Goal: Task Accomplishment & Management: Complete application form

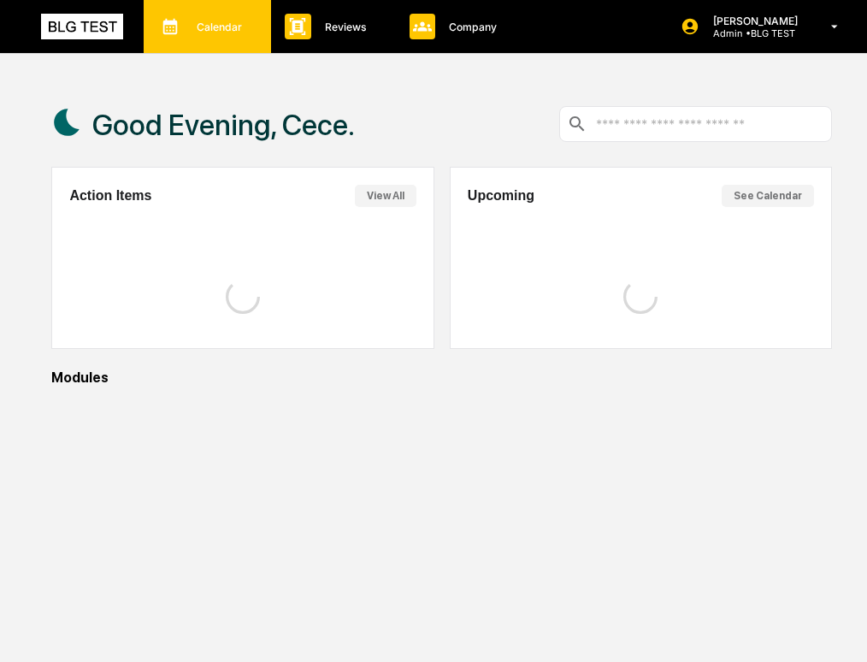
click at [185, 27] on p "Calendar" at bounding box center [217, 27] width 68 height 13
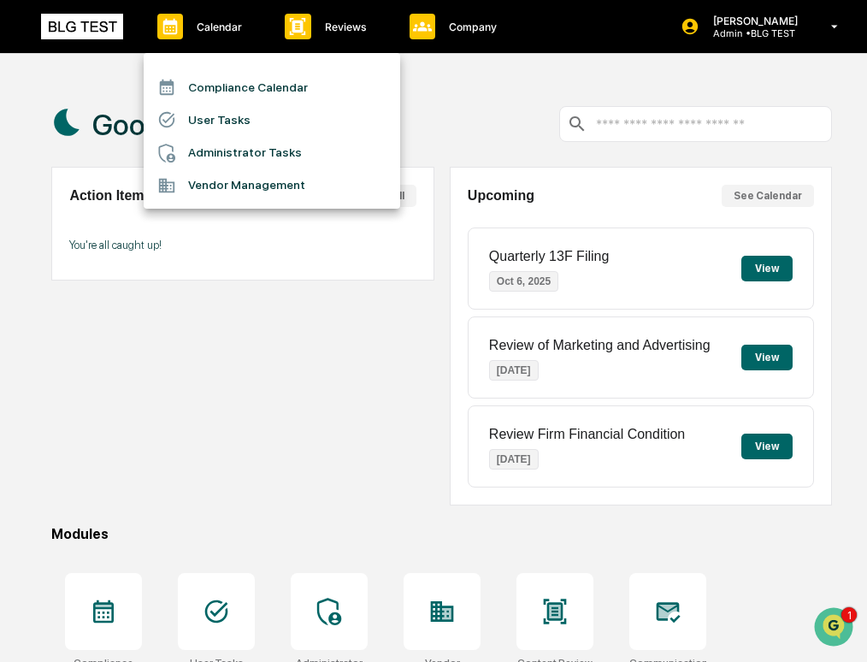
click at [203, 117] on li "User Tasks" at bounding box center [272, 119] width 256 height 32
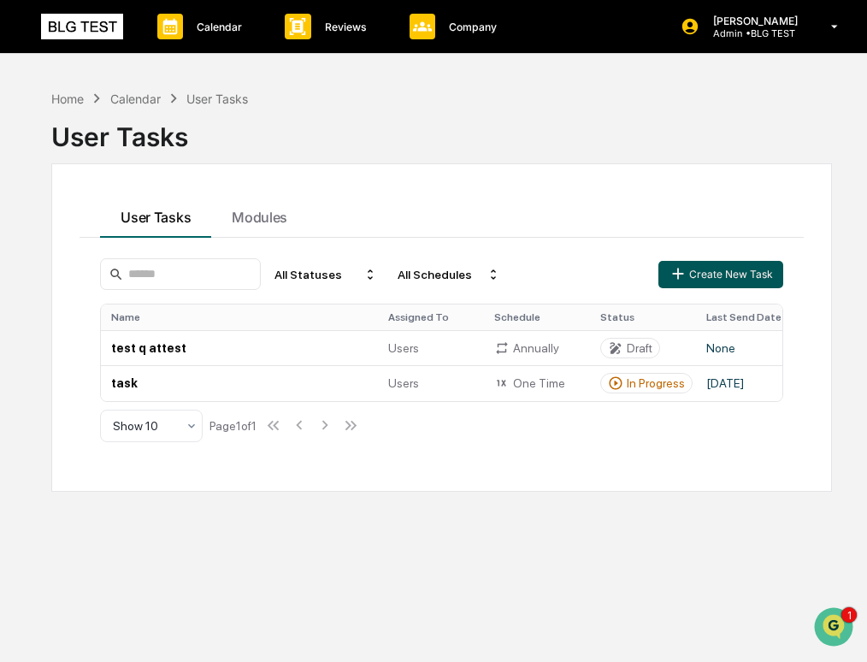
click at [756, 262] on button "Create New Task" at bounding box center [720, 274] width 125 height 27
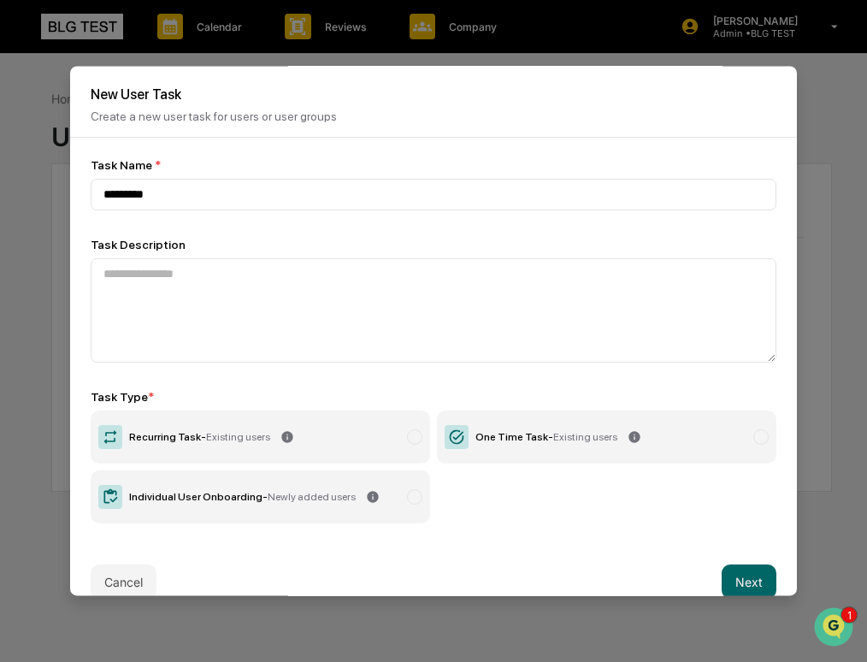
type input "*********"
click at [557, 449] on label "One Time Task - Existing users" at bounding box center [606, 436] width 339 height 53
click at [741, 583] on button "Next" at bounding box center [749, 581] width 55 height 34
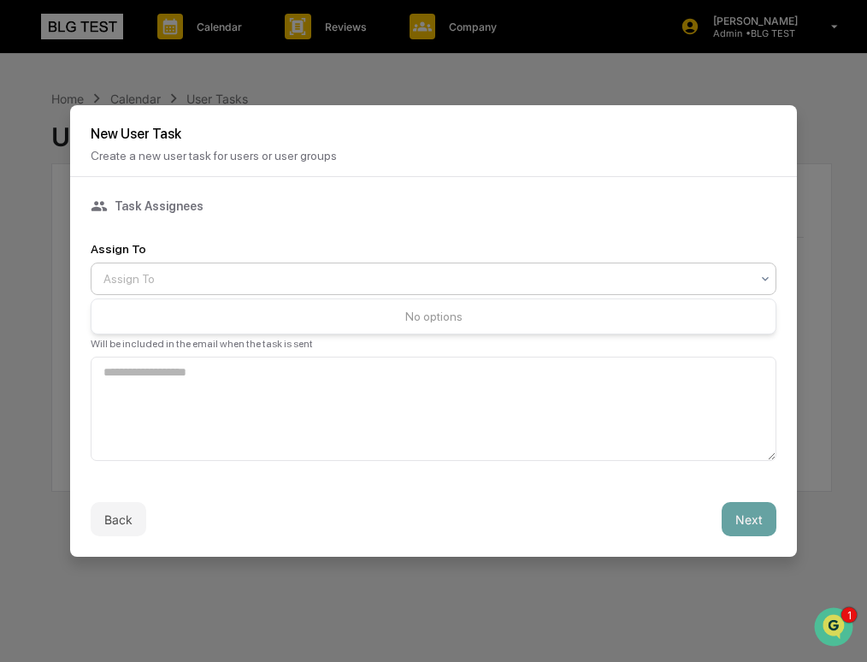
click at [438, 273] on div at bounding box center [426, 278] width 646 height 17
type input "*"
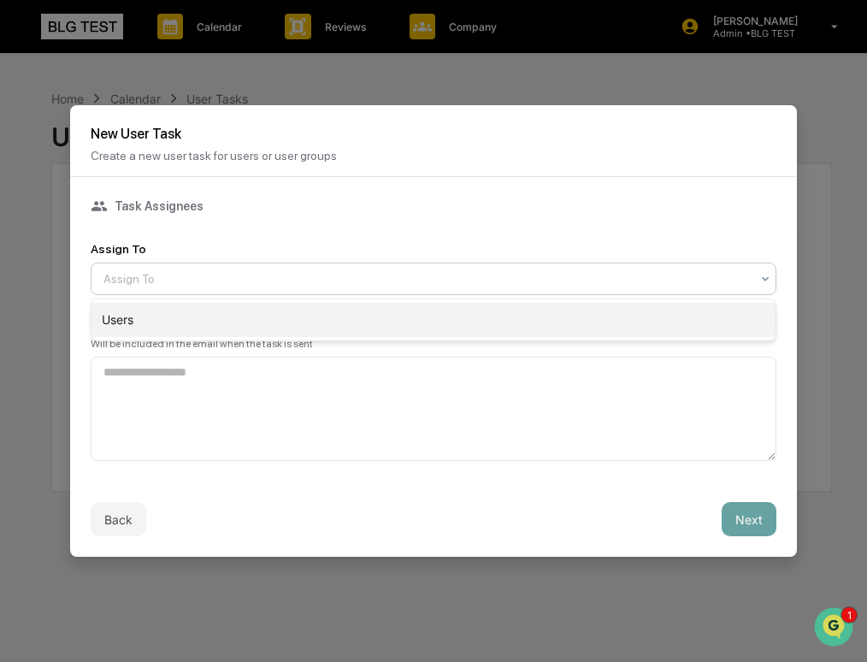
click at [425, 326] on div "Users" at bounding box center [433, 320] width 684 height 34
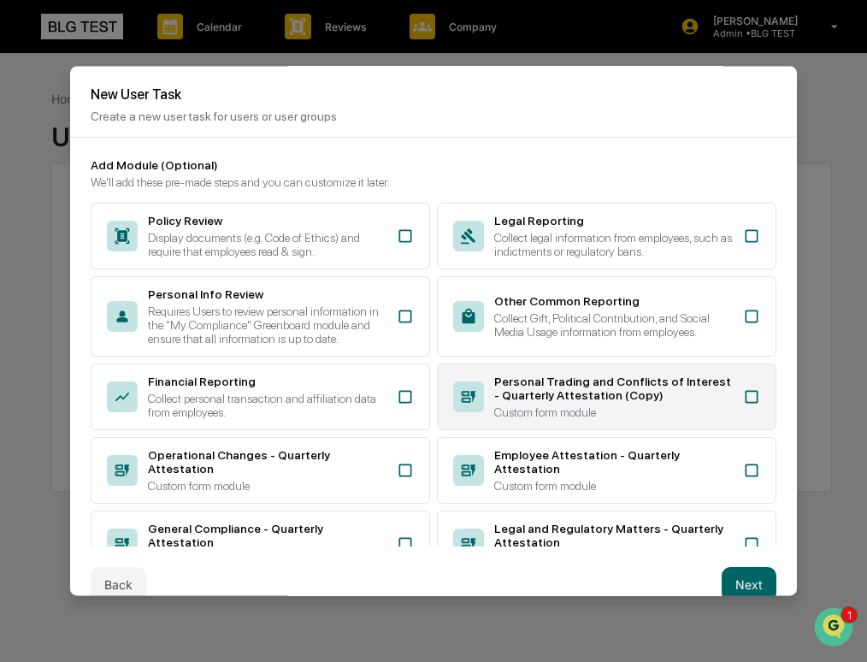
click at [489, 416] on div "Personal Trading and Conflicts of Interest - Quarterly Attestation (Copy) Custo…" at bounding box center [606, 396] width 339 height 67
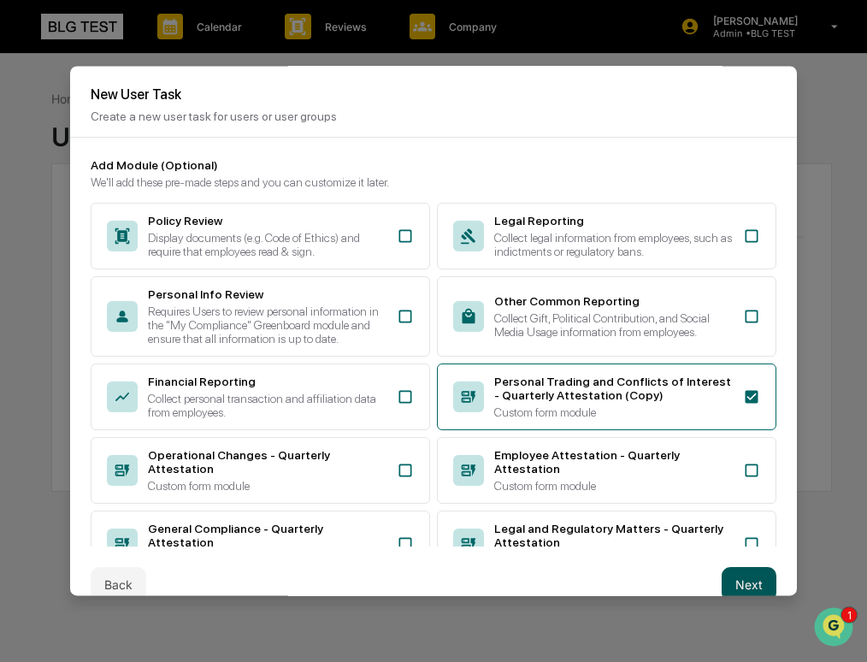
click at [750, 571] on button "Next" at bounding box center [749, 584] width 55 height 34
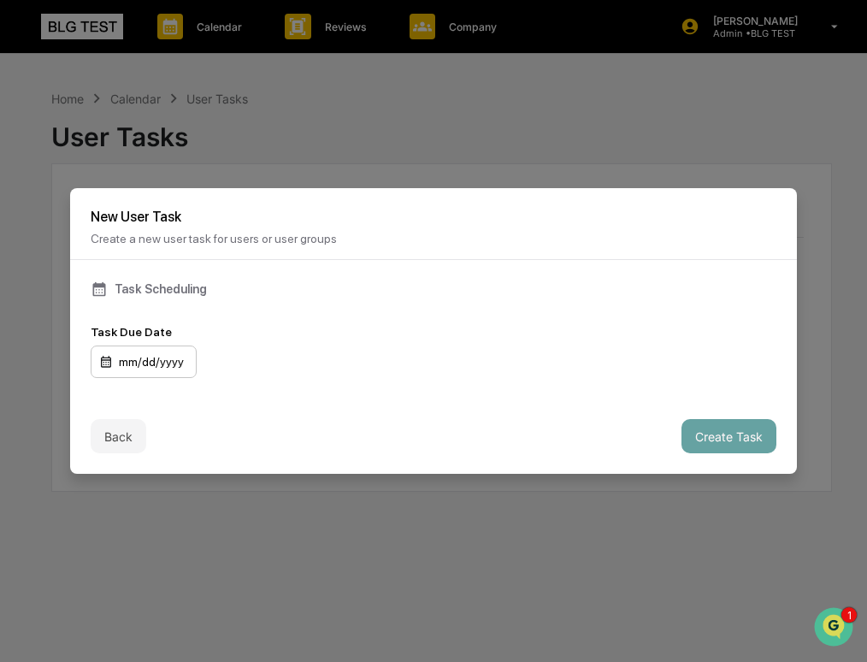
click at [177, 358] on div "mm/dd/yyyy" at bounding box center [144, 361] width 106 height 32
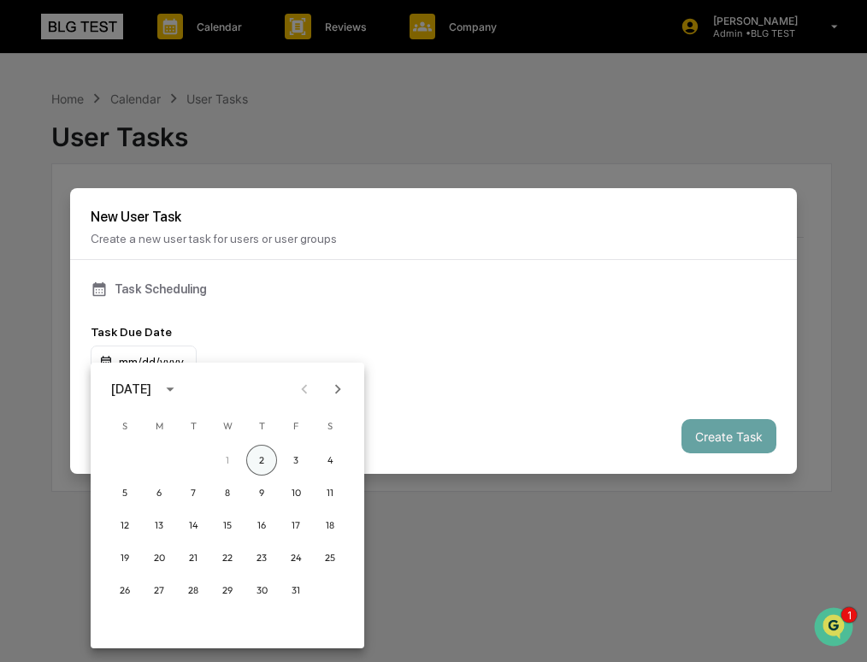
click at [258, 461] on button "2" at bounding box center [261, 460] width 31 height 31
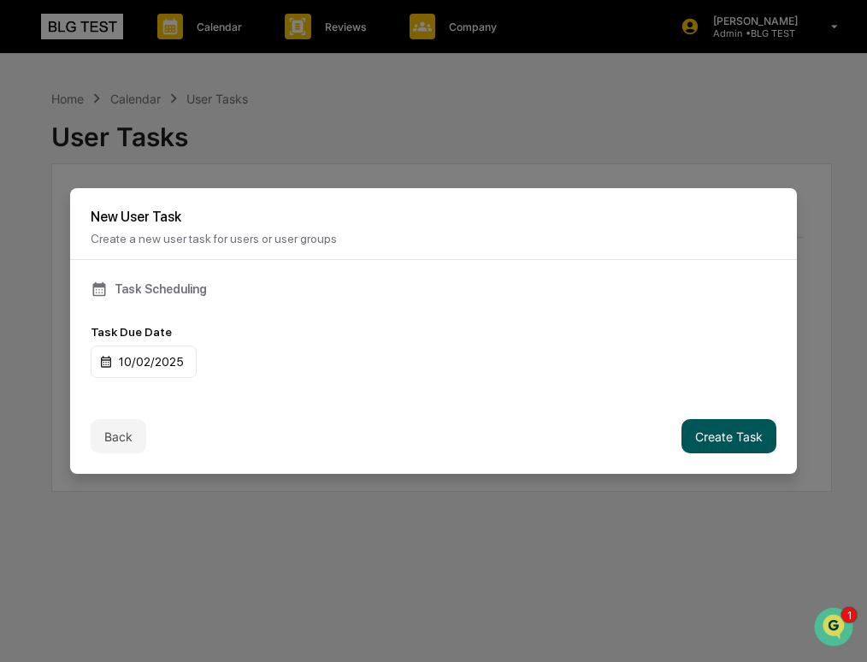
click at [691, 431] on button "Create Task" at bounding box center [728, 436] width 95 height 34
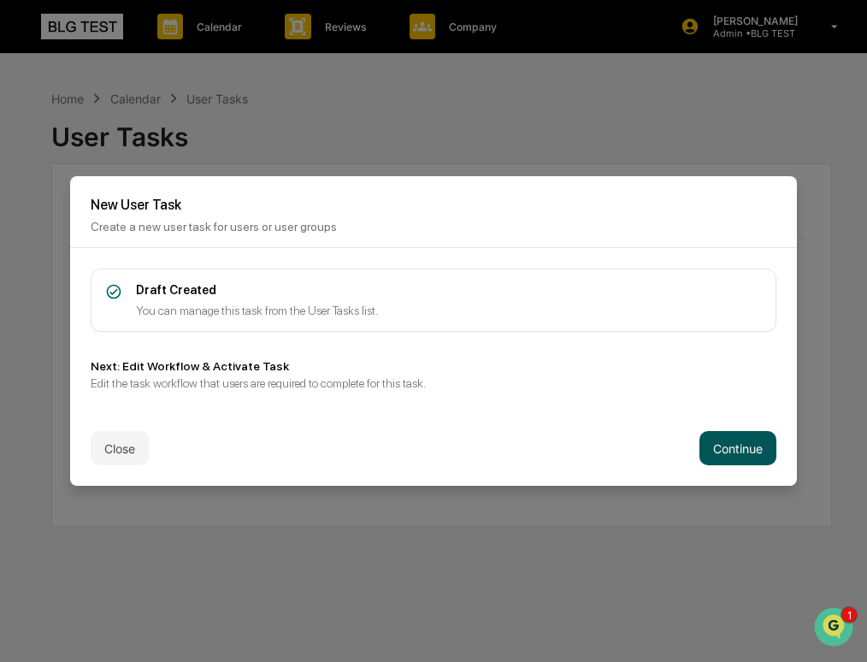
click at [710, 449] on button "Continue" at bounding box center [737, 448] width 77 height 34
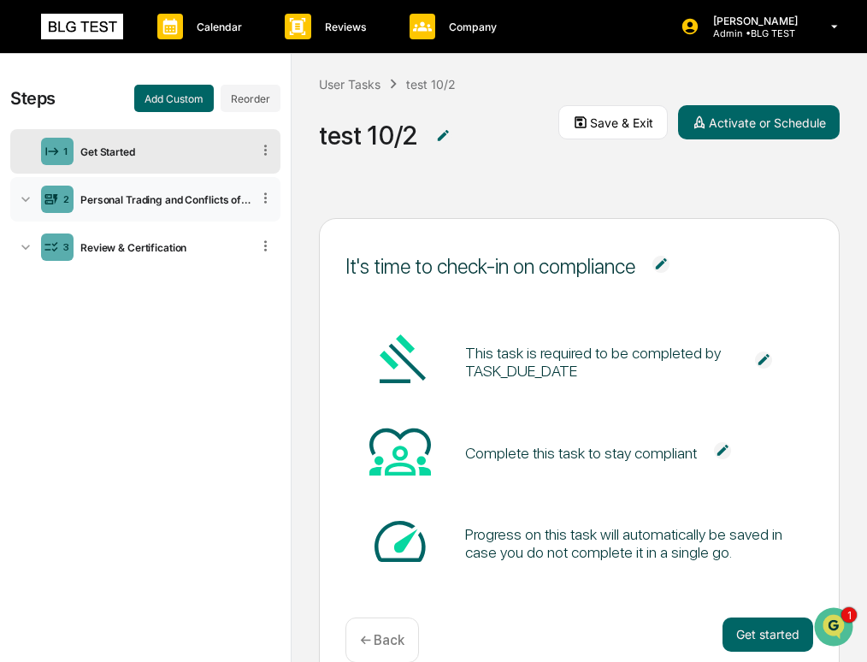
click at [167, 215] on div "2 Personal Trading and Conflicts of Interest - Quarterly Attestation (Copy)" at bounding box center [145, 199] width 270 height 44
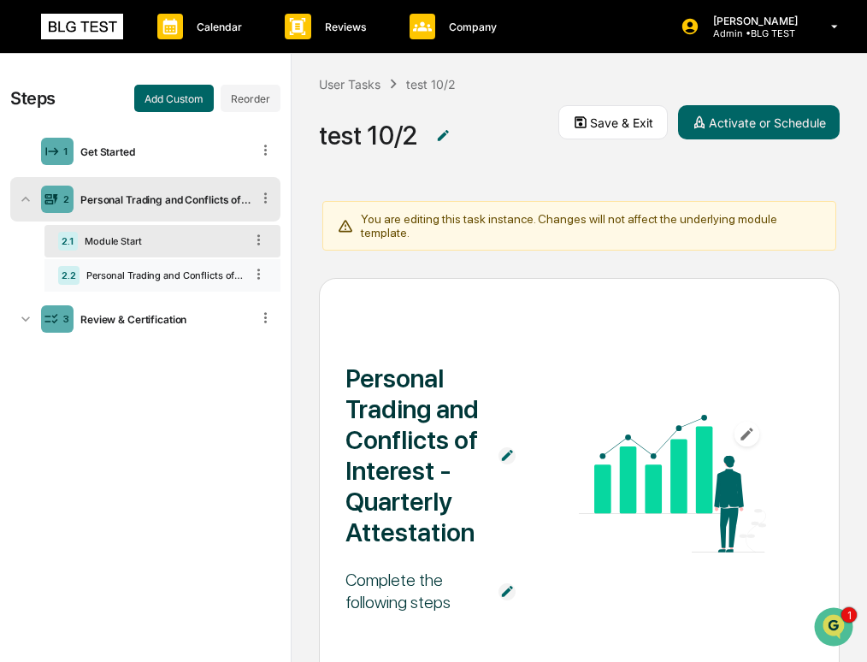
click at [140, 275] on div "Personal Trading and Conflicts of Interest - Quarterly Attestation" at bounding box center [162, 275] width 164 height 12
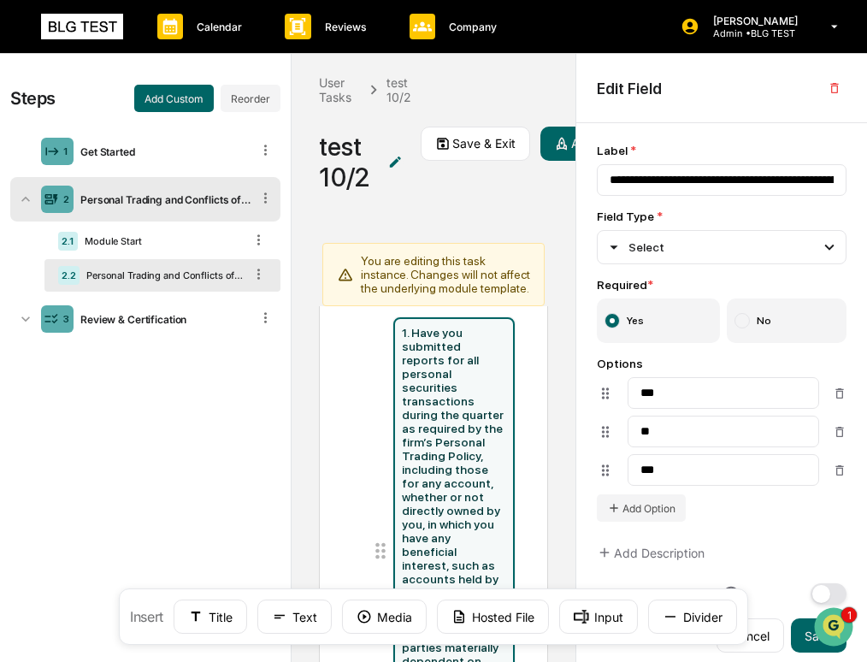
scroll to position [226, 0]
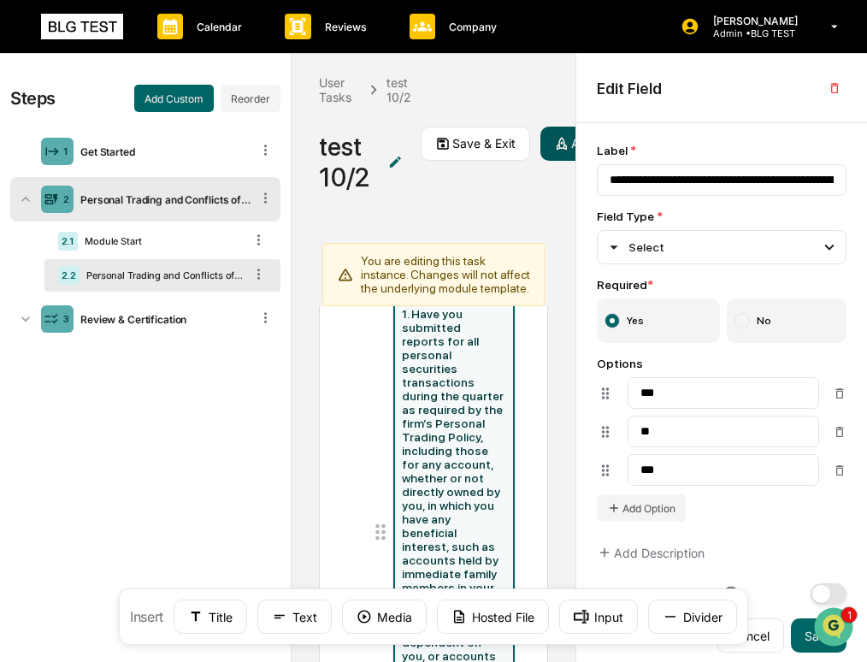
click at [553, 140] on button "Activate or Schedule" at bounding box center [621, 144] width 162 height 34
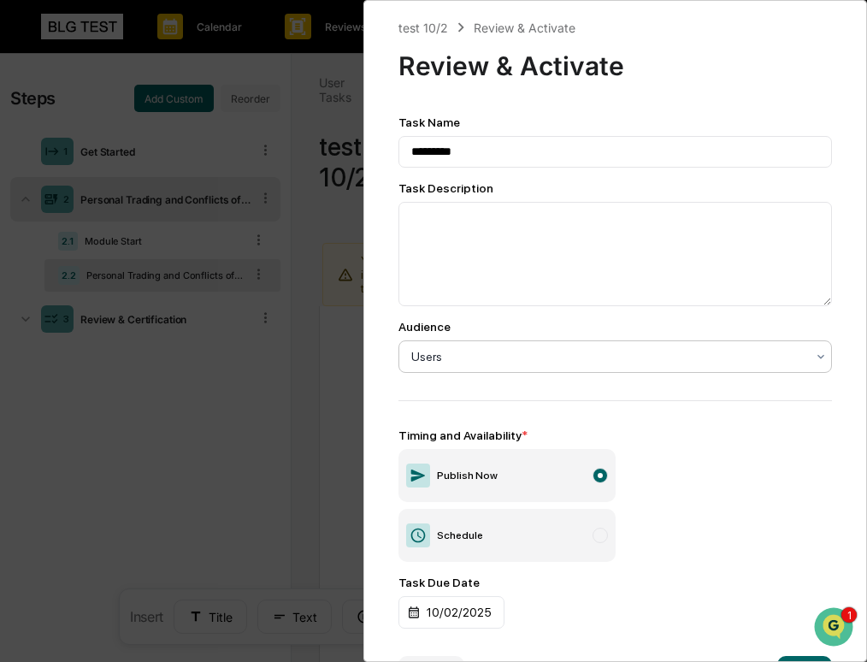
scroll to position [58, 0]
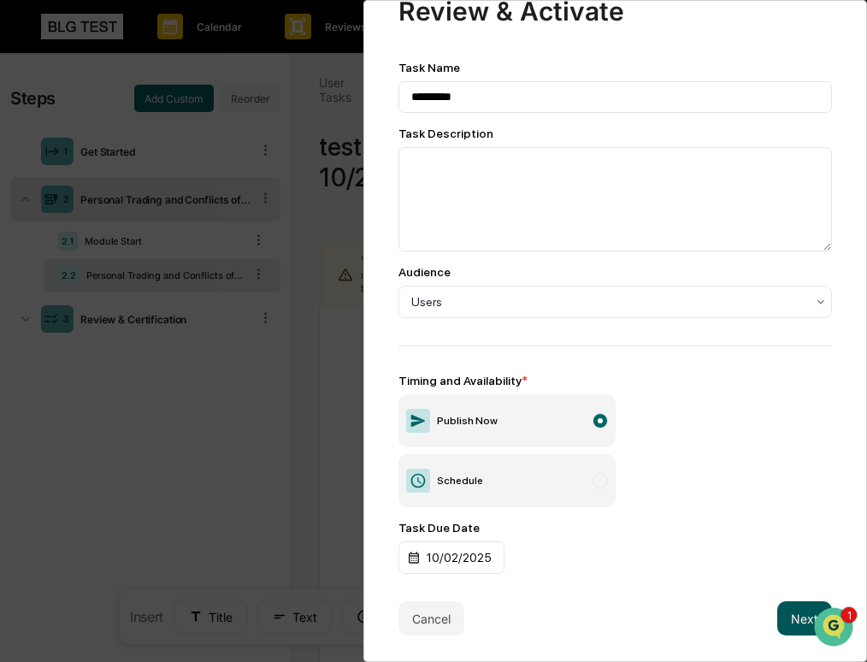
click at [790, 610] on button "Next" at bounding box center [804, 618] width 55 height 34
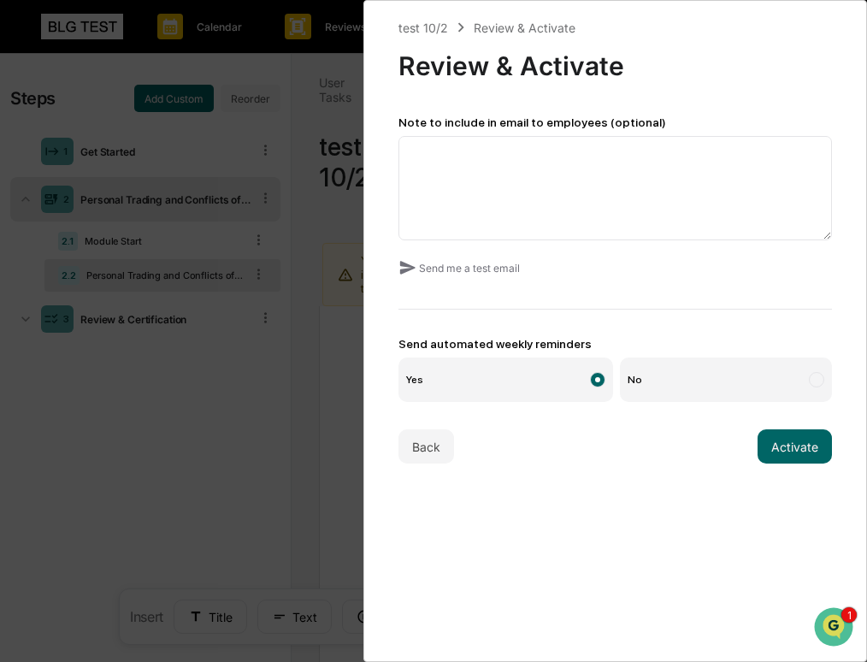
click at [692, 382] on label "No" at bounding box center [726, 379] width 212 height 44
click at [798, 453] on button "Activate" at bounding box center [794, 446] width 74 height 34
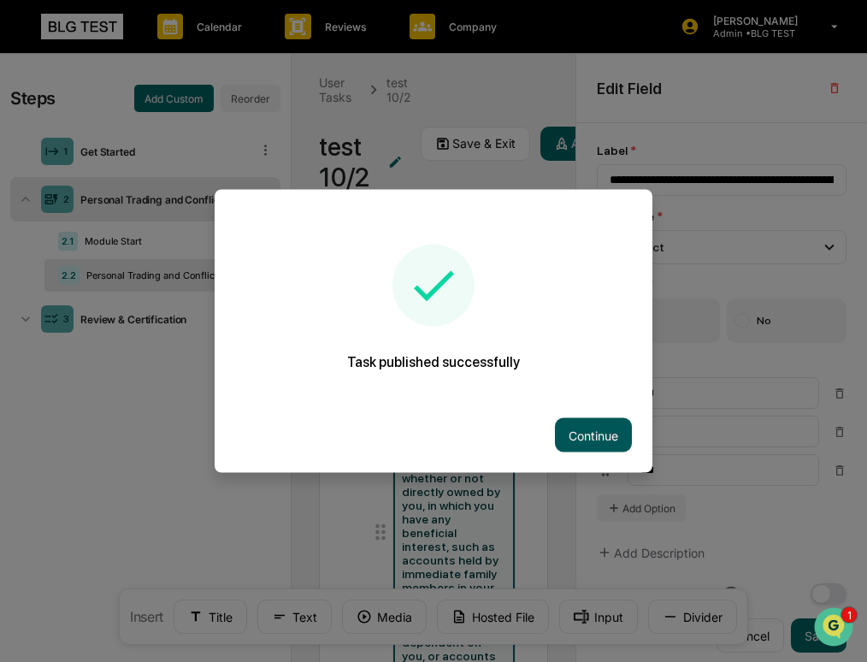
click at [609, 428] on button "Continue" at bounding box center [593, 435] width 77 height 34
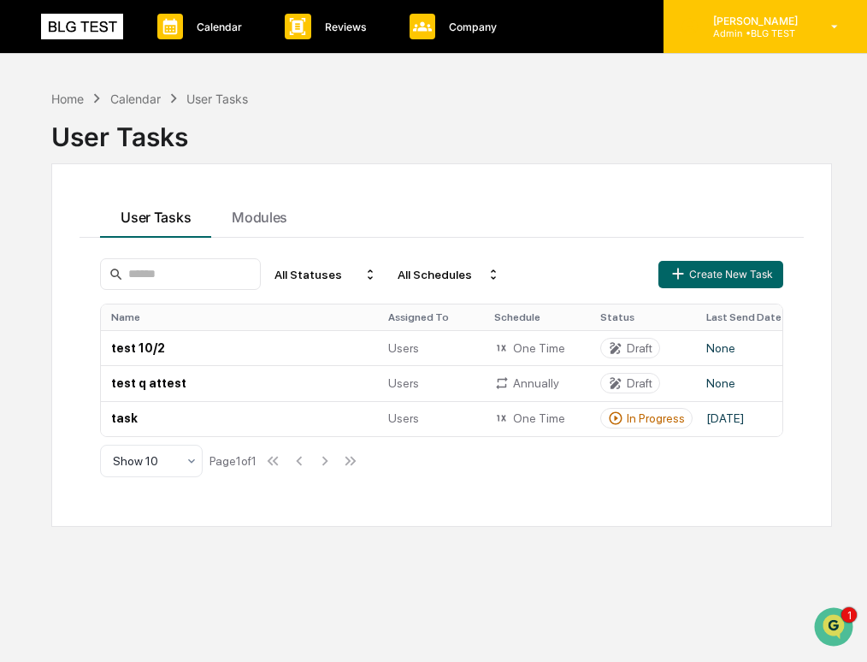
click at [796, 32] on p "Admin • BLG TEST" at bounding box center [752, 33] width 107 height 12
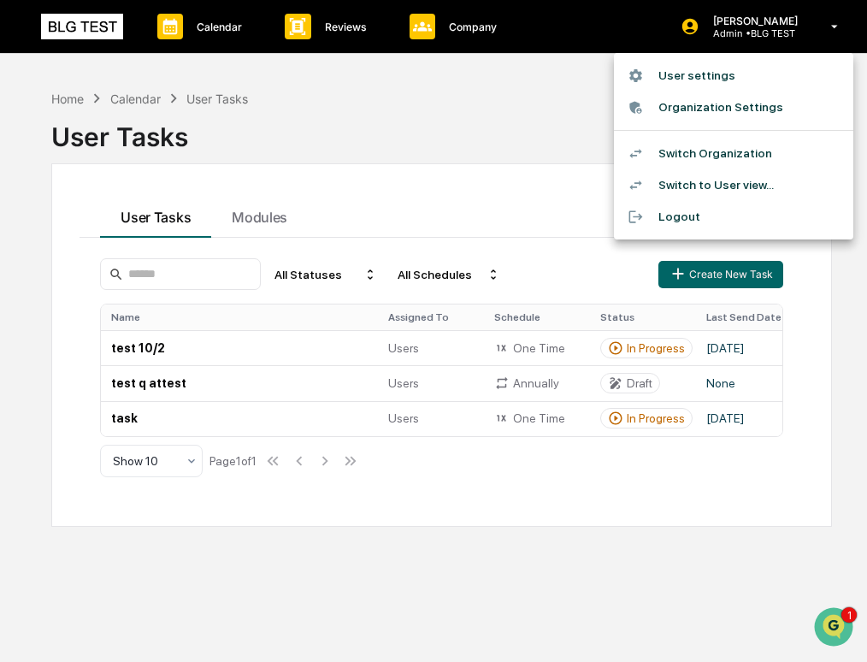
click at [766, 192] on li "Switch to User view..." at bounding box center [733, 185] width 239 height 32
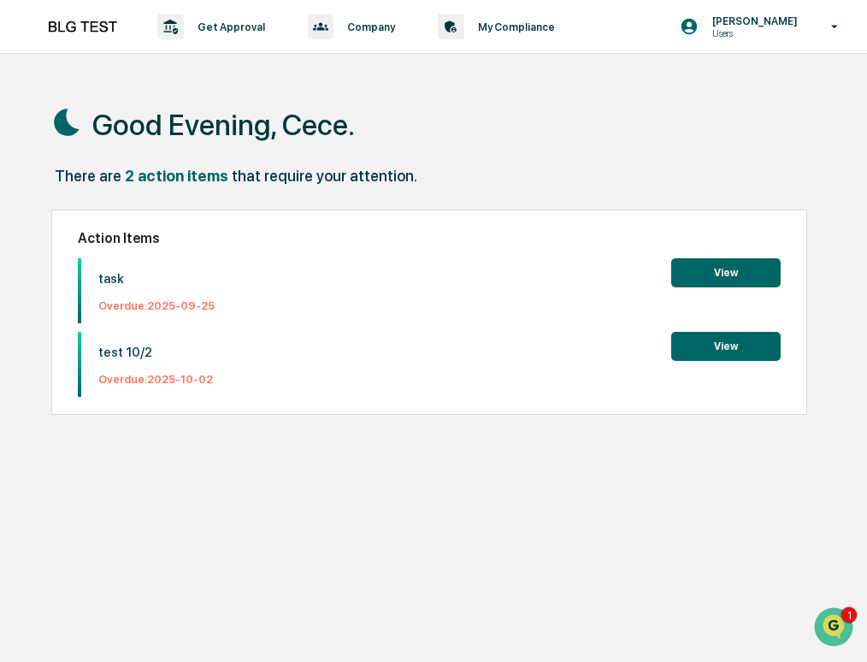
click at [684, 345] on button "View" at bounding box center [725, 346] width 109 height 29
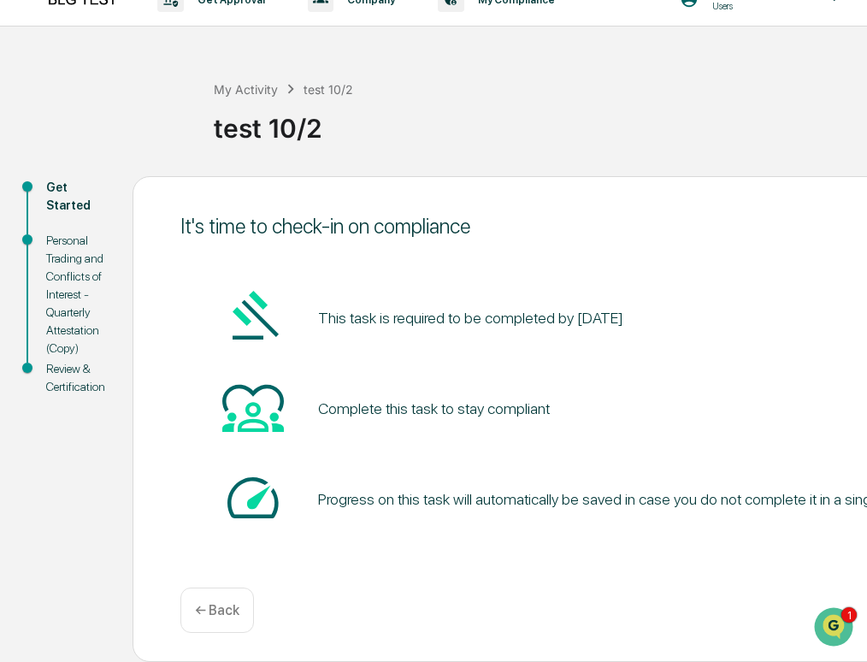
scroll to position [27, 214]
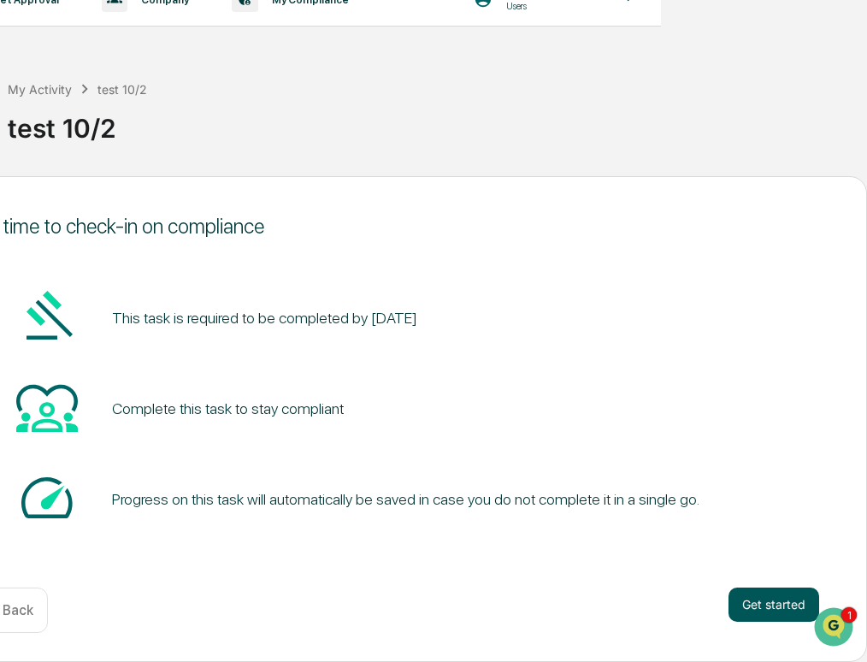
click at [763, 595] on button "Get started" at bounding box center [773, 604] width 91 height 34
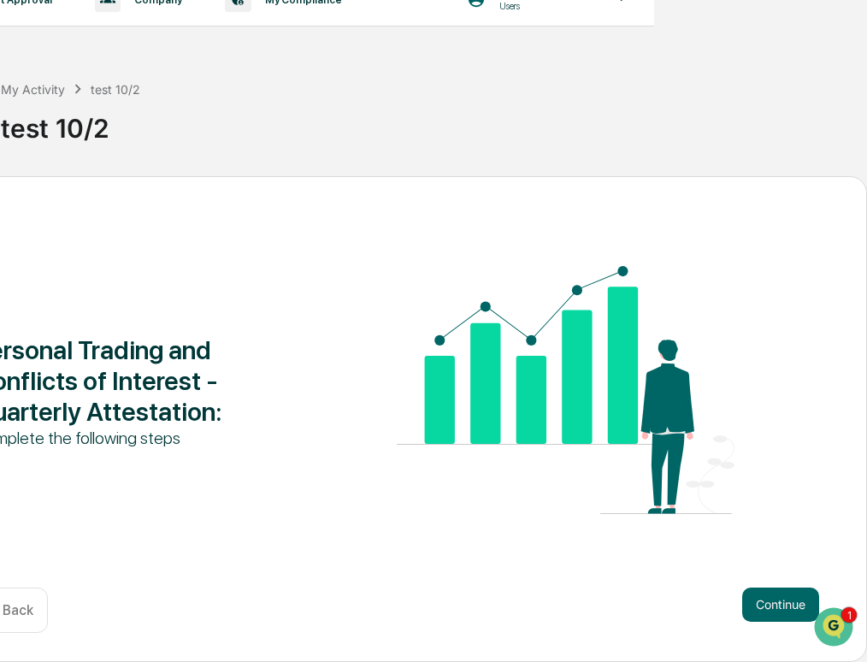
scroll to position [27, 203]
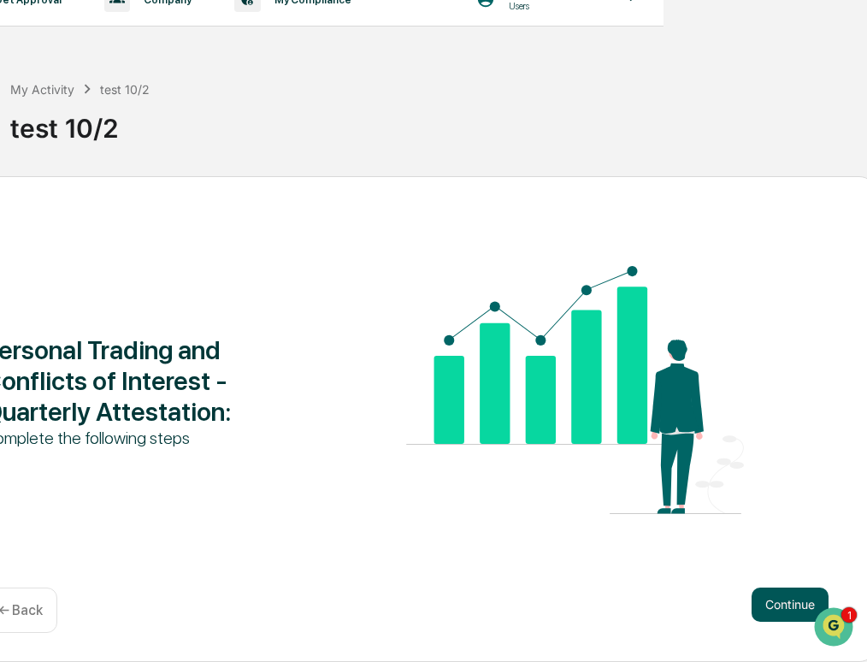
click at [773, 606] on button "Continue" at bounding box center [789, 604] width 77 height 34
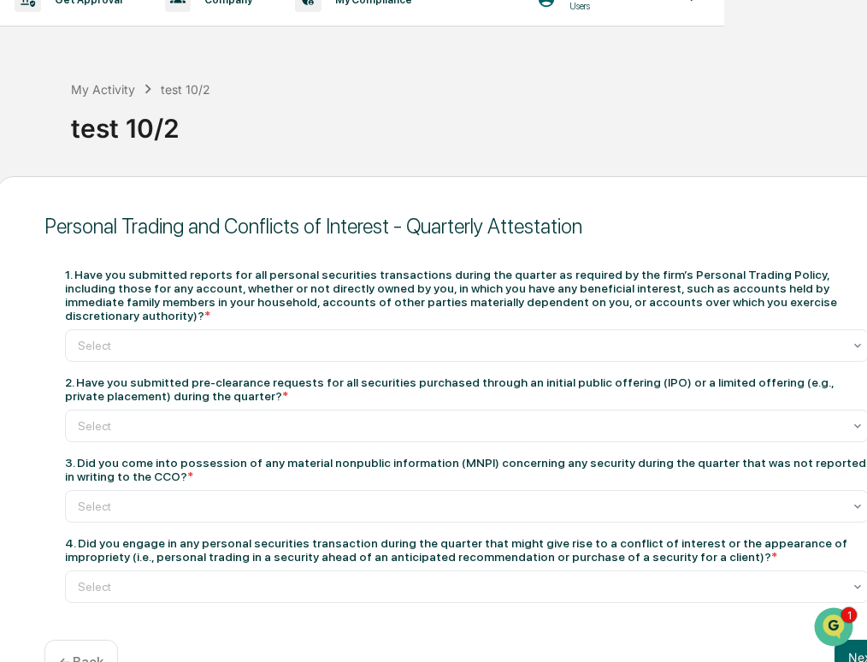
scroll to position [27, 144]
click at [419, 349] on div at bounding box center [459, 345] width 764 height 17
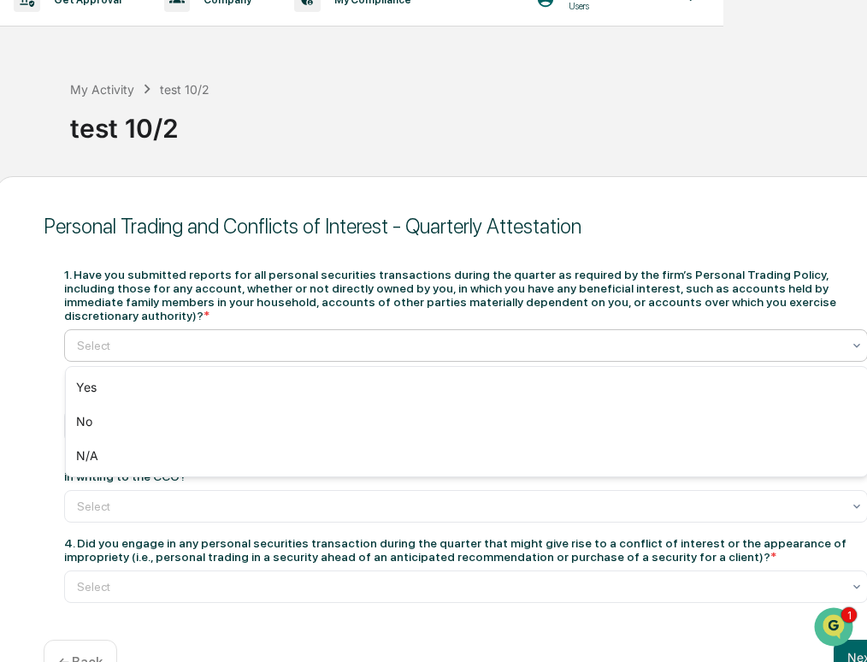
click at [419, 349] on div at bounding box center [459, 345] width 764 height 17
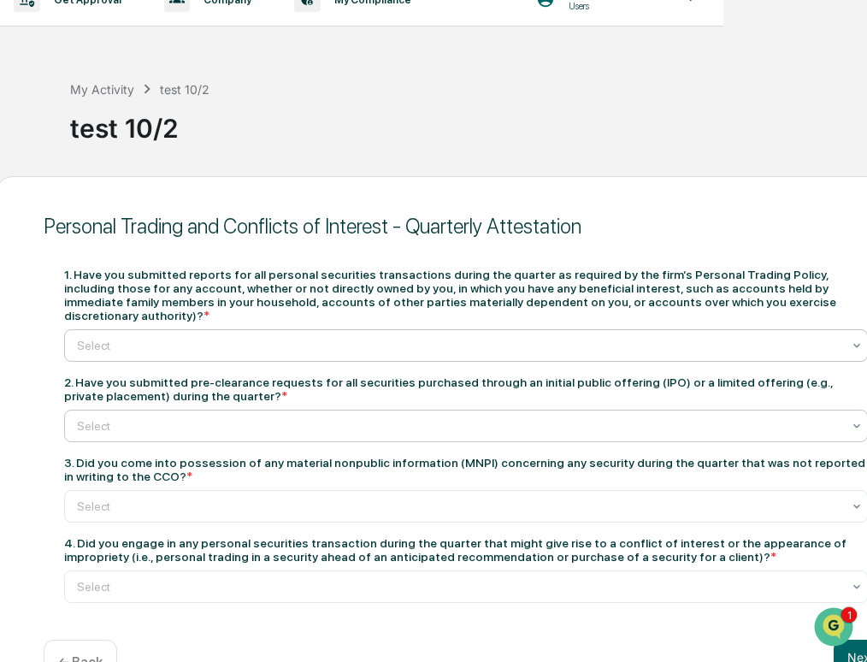
click at [398, 426] on div at bounding box center [459, 425] width 764 height 17
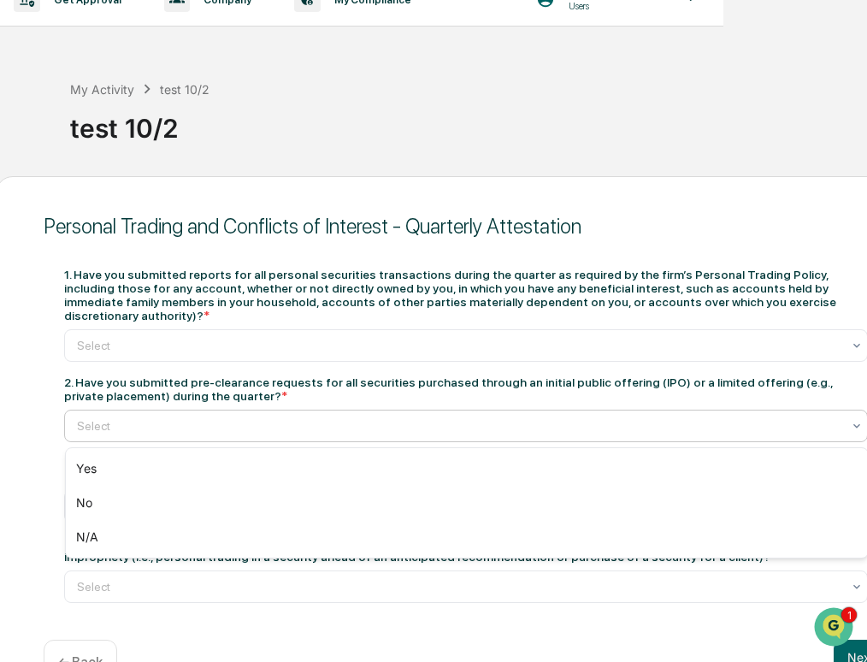
click at [398, 426] on div at bounding box center [459, 425] width 764 height 17
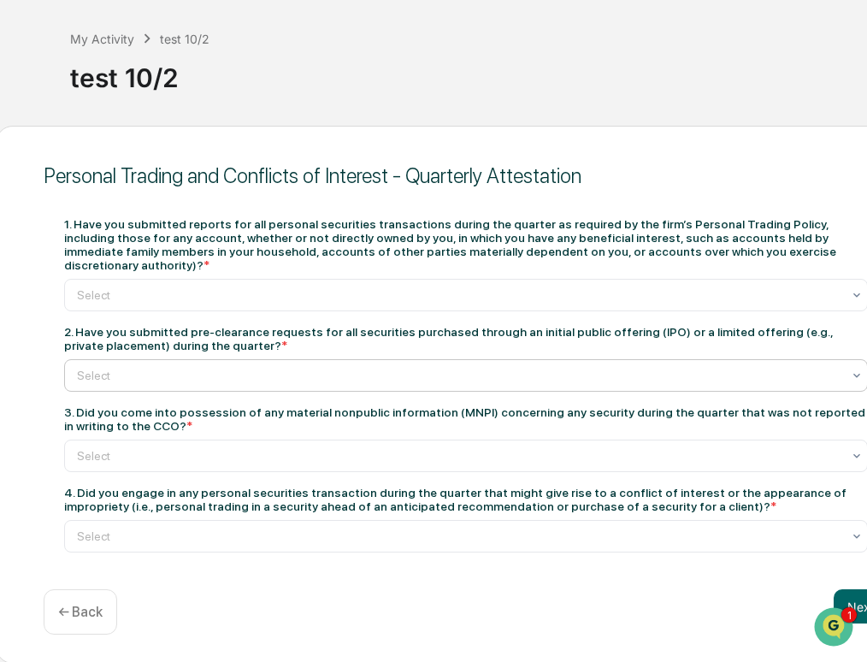
scroll to position [84, 144]
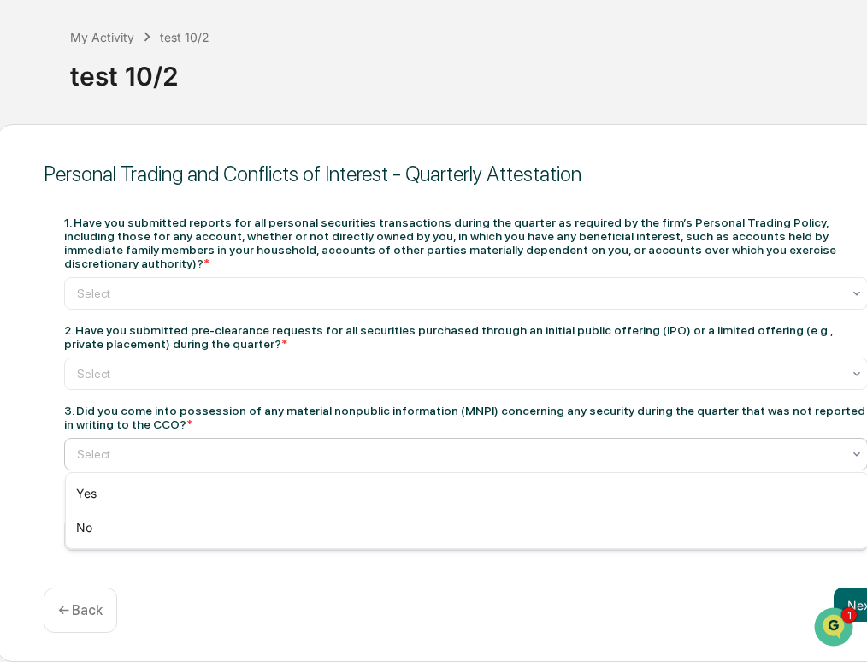
click at [381, 465] on div "Select" at bounding box center [466, 454] width 804 height 32
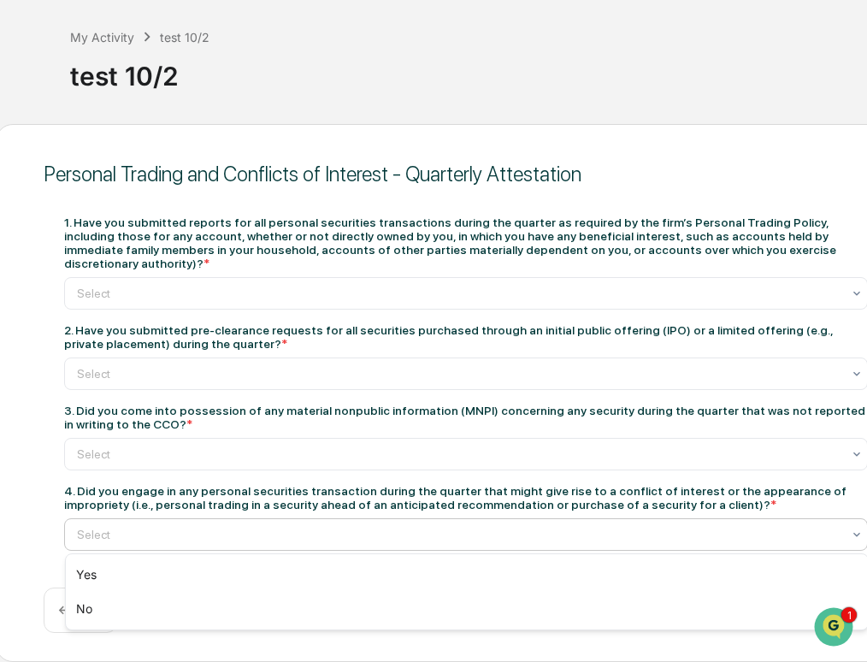
click at [373, 532] on div at bounding box center [459, 534] width 764 height 17
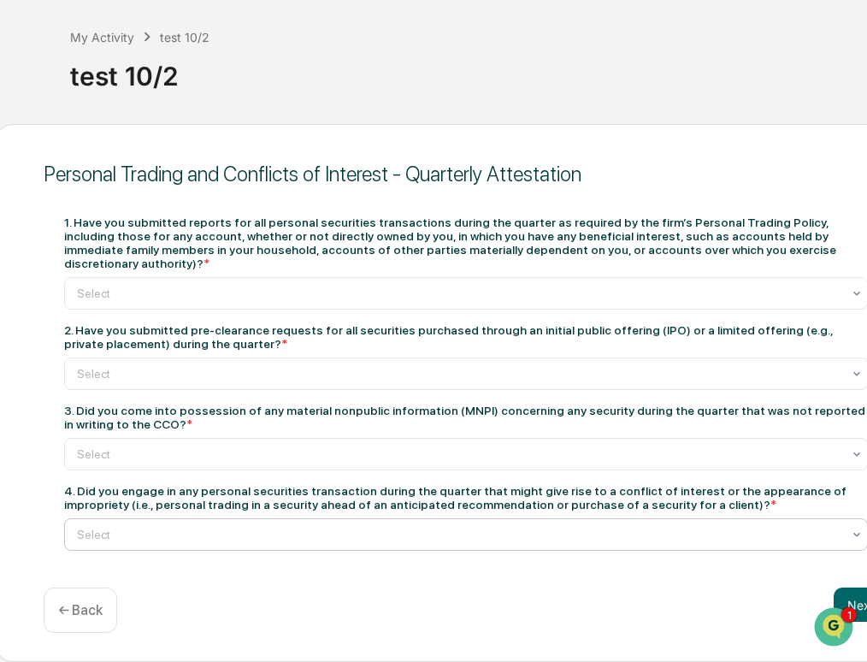
click at [373, 532] on div at bounding box center [459, 534] width 764 height 17
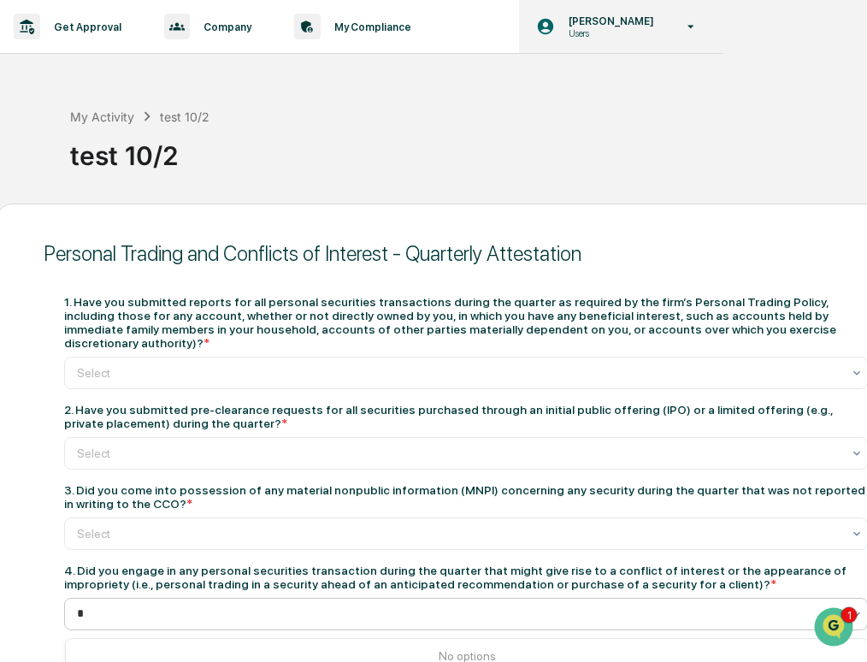
type input "*"
click at [618, 40] on div "[PERSON_NAME] Users" at bounding box center [621, 26] width 204 height 53
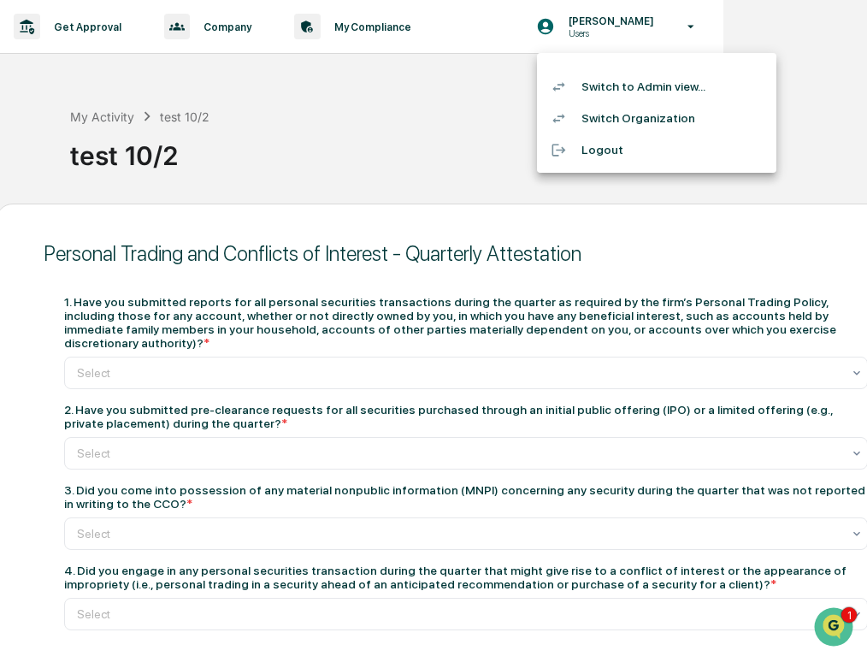
click at [627, 105] on li "Switch Organization" at bounding box center [656, 119] width 239 height 32
